Goal: Find specific page/section: Find specific page/section

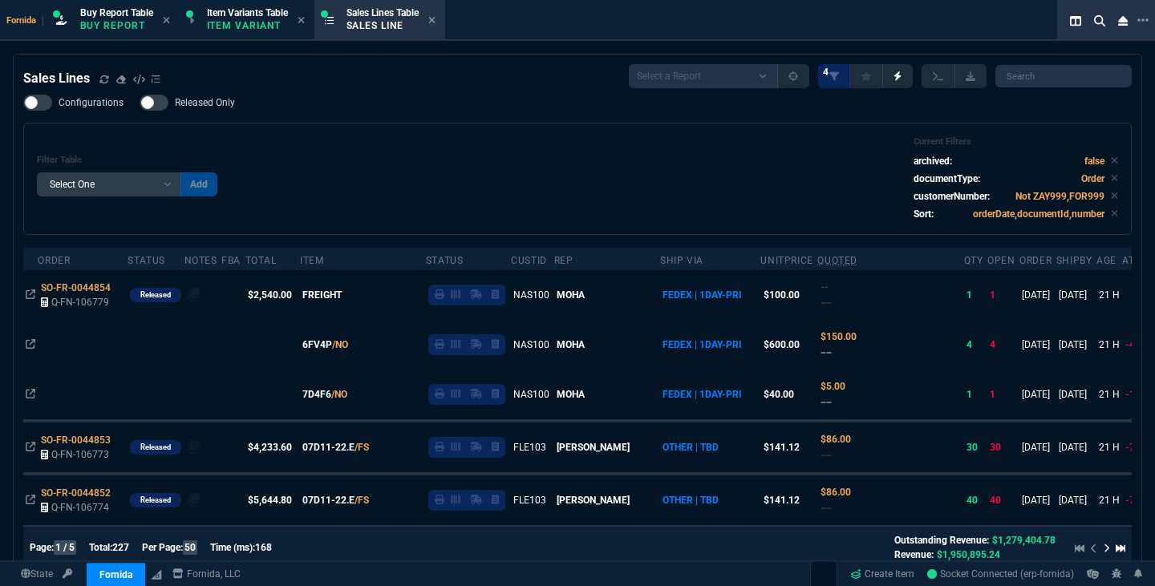
select select "1: BROV"
select select
